Goal: Find specific page/section: Find specific page/section

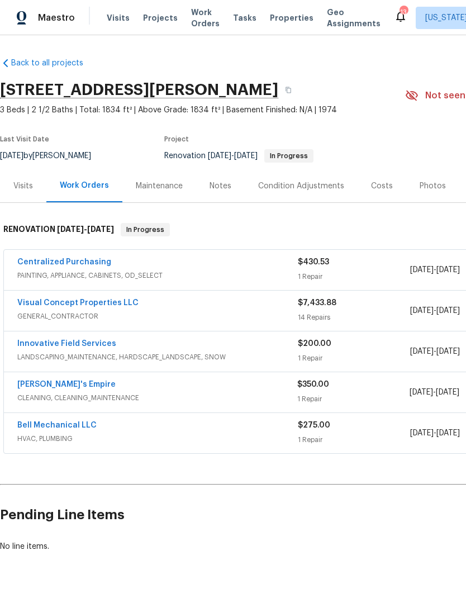
scroll to position [0, 26]
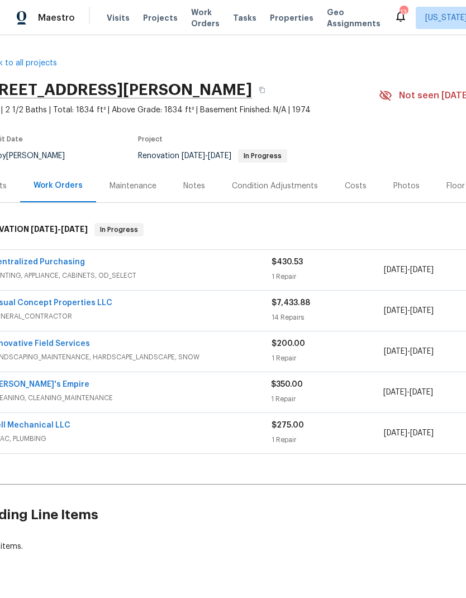
click at [290, 195] on div "Condition Adjustments" at bounding box center [275, 185] width 113 height 33
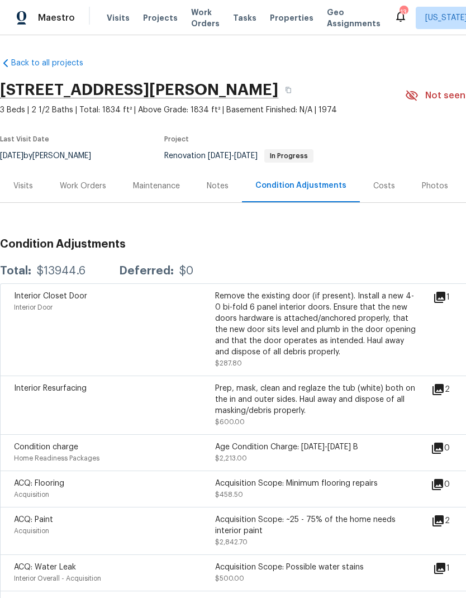
click at [51, 65] on link "Back to all projects" at bounding box center [53, 63] width 107 height 11
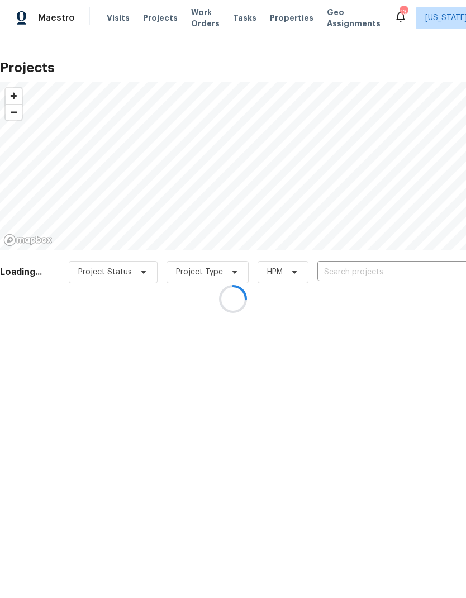
click at [375, 270] on div at bounding box center [233, 299] width 466 height 598
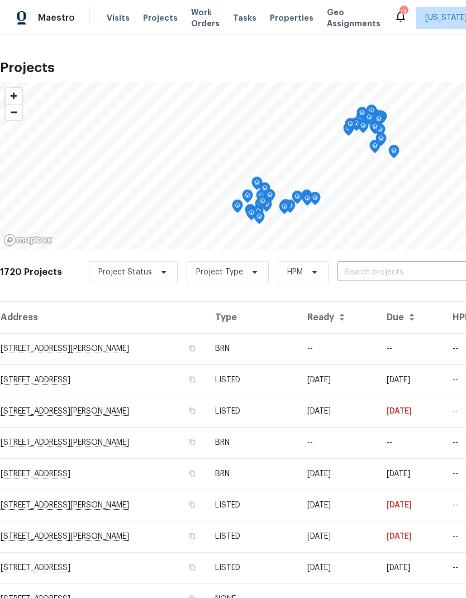
click at [376, 276] on input "text" at bounding box center [402, 272] width 128 height 17
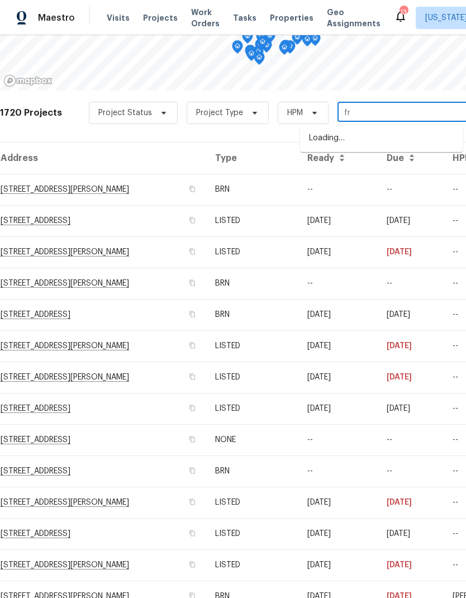
type input "f"
type input "44 pl"
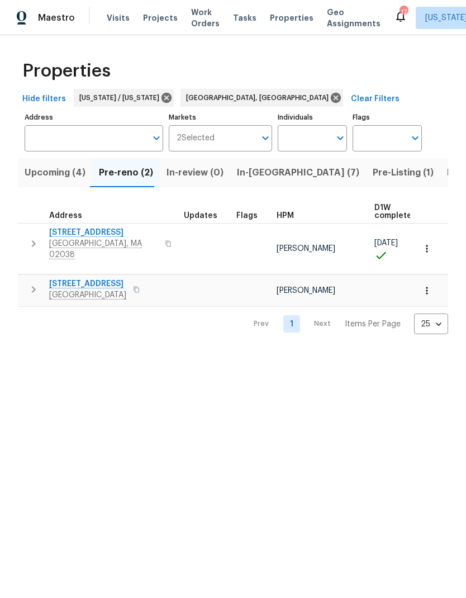
click at [88, 235] on span "484 Pleasant St" at bounding box center [103, 232] width 109 height 11
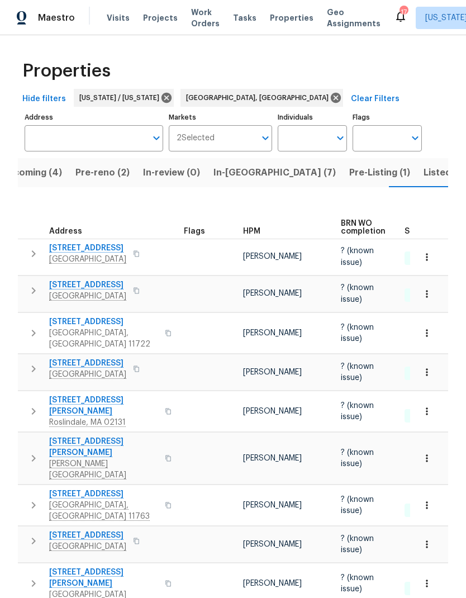
click at [111, 125] on input "Address" at bounding box center [86, 138] width 122 height 26
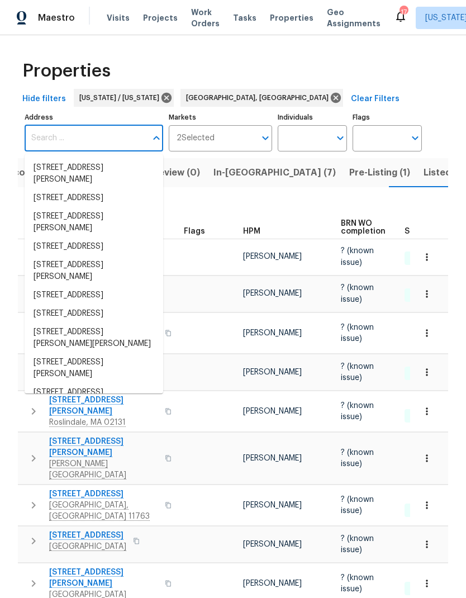
scroll to position [7, 0]
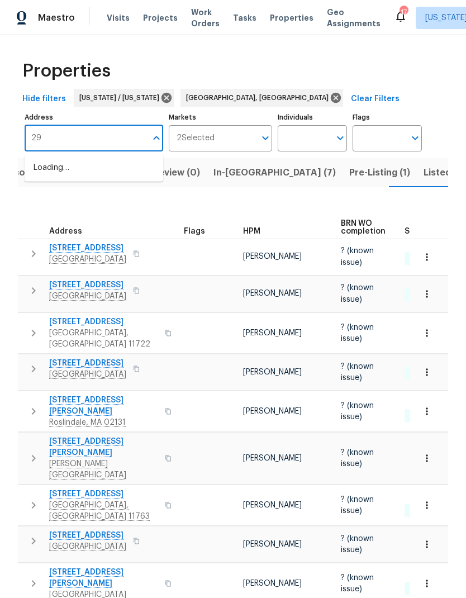
type input "2"
type input "g"
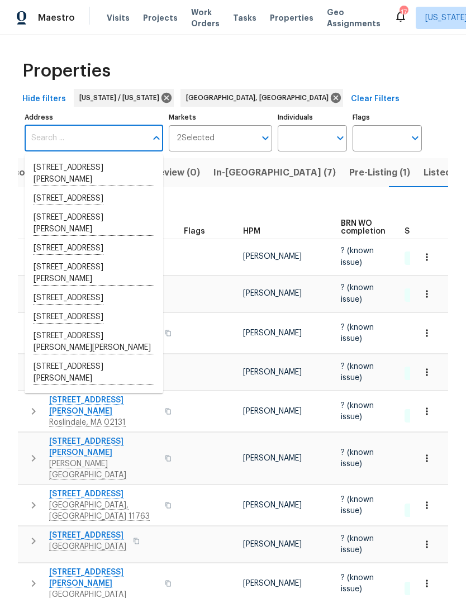
click at [424, 168] on span "Listed (36)" at bounding box center [448, 173] width 48 height 16
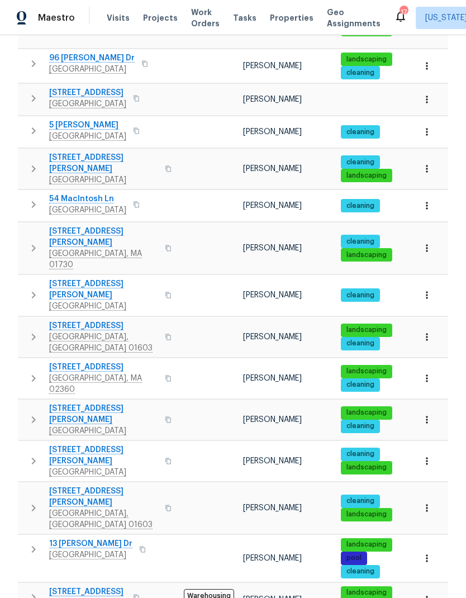
scroll to position [45, 0]
click at [437, 571] on body "Maestro Visits Projects Work Orders Tasks Properties Geo Assignments 17 New Yor…" at bounding box center [233, 299] width 466 height 598
click at [424, 530] on li "50" at bounding box center [431, 535] width 52 height 34
type input "50"
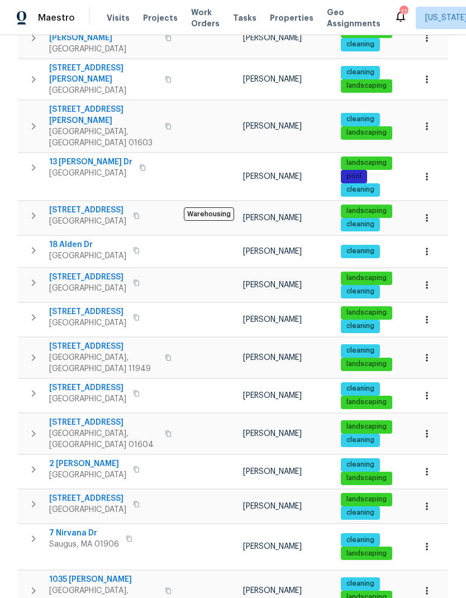
scroll to position [886, 0]
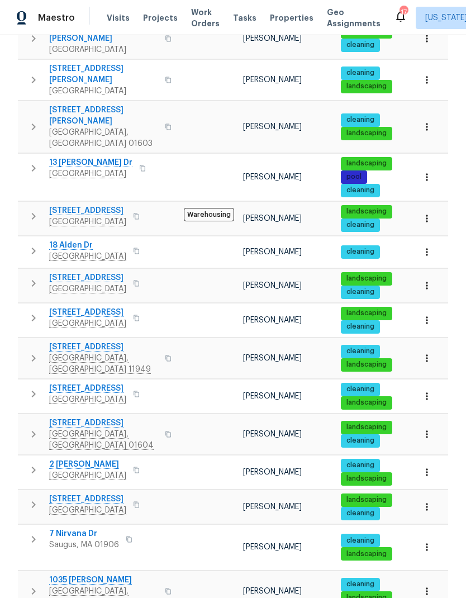
click at [430, 495] on button "button" at bounding box center [427, 507] width 25 height 25
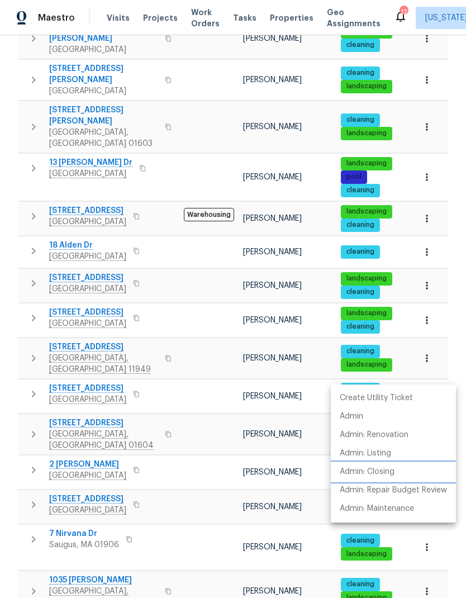
click at [389, 469] on p "Admin: Closing" at bounding box center [367, 472] width 55 height 12
click at [194, 252] on div at bounding box center [233, 299] width 466 height 598
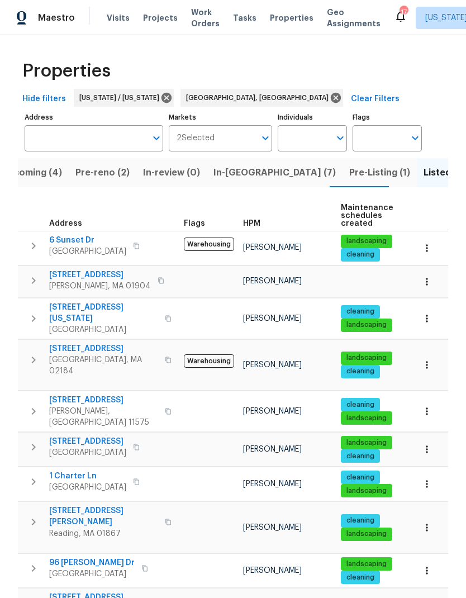
scroll to position [-1, 0]
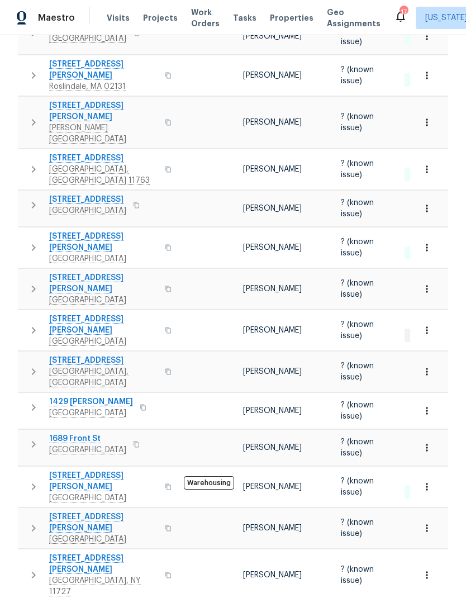
scroll to position [335, 0]
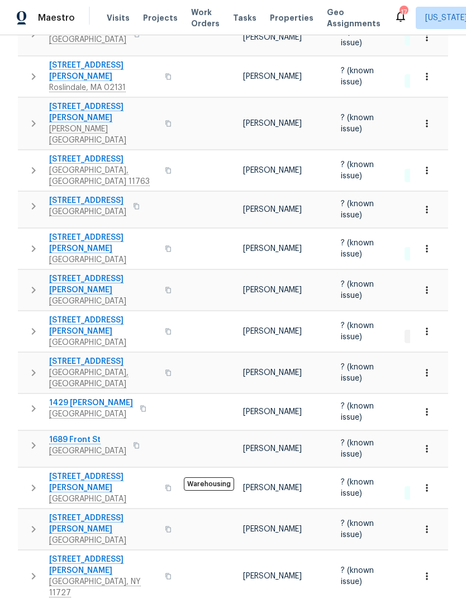
click at [427, 526] on icon "button" at bounding box center [427, 529] width 2 height 7
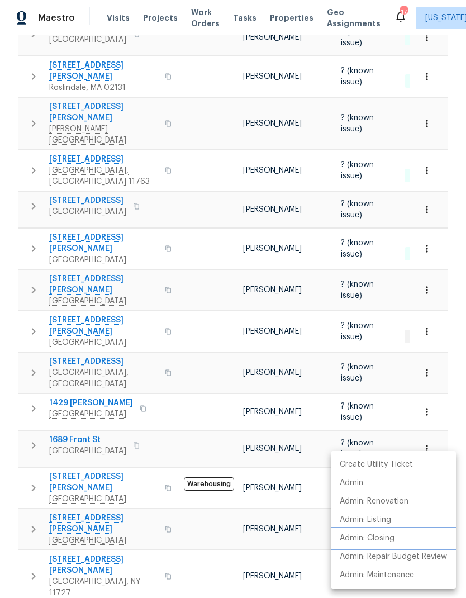
click at [389, 537] on p "Admin: Closing" at bounding box center [367, 539] width 55 height 12
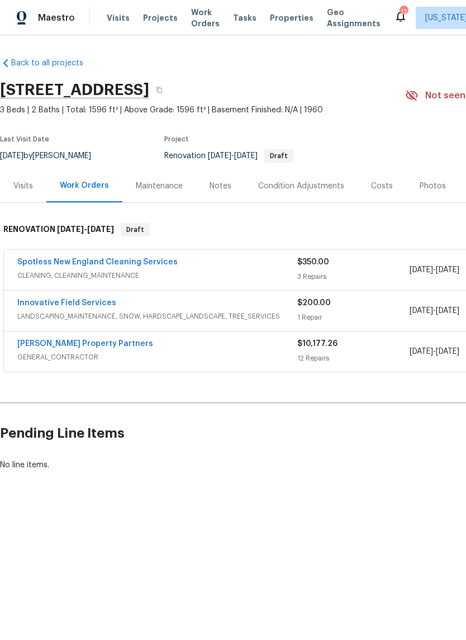
click at [293, 190] on div "Condition Adjustments" at bounding box center [301, 186] width 86 height 11
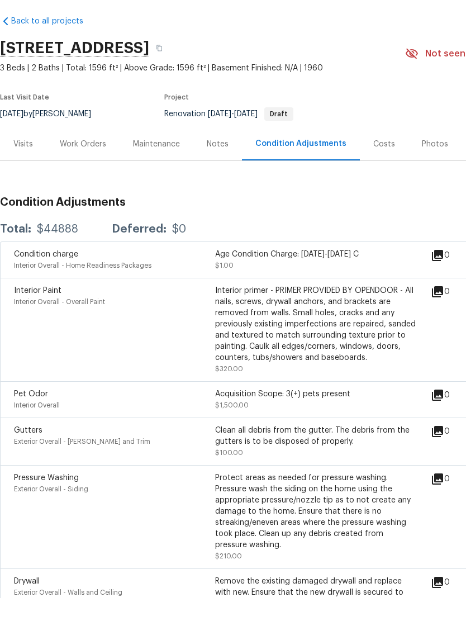
click at [80, 181] on div "Work Orders" at bounding box center [83, 186] width 46 height 11
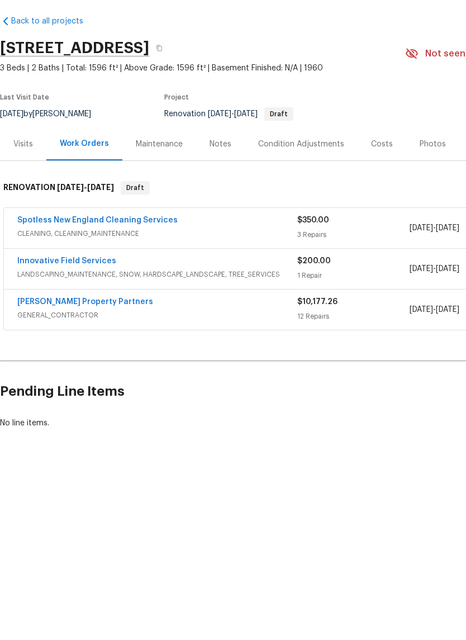
click at [310, 181] on div "Condition Adjustments" at bounding box center [301, 186] width 86 height 11
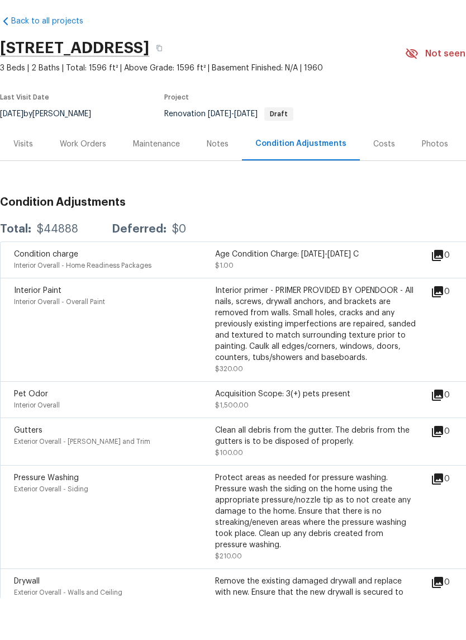
click at [81, 181] on div "Work Orders" at bounding box center [83, 186] width 46 height 11
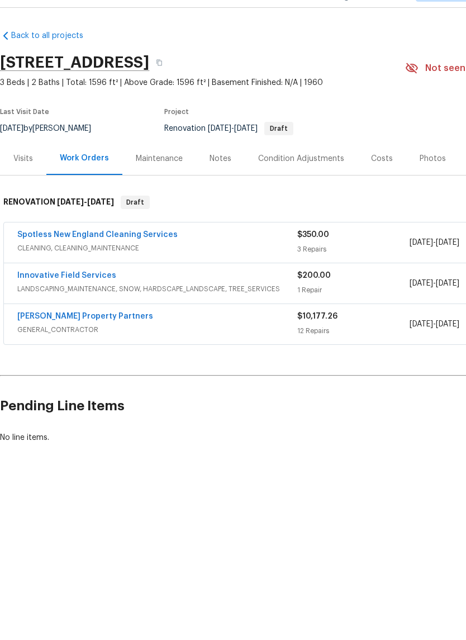
click at [263, 547] on html "Maestro Visits Projects Work Orders Tasks Properties Geo Assignments 17 New Yor…" at bounding box center [233, 273] width 466 height 547
